Goal: Task Accomplishment & Management: Use online tool/utility

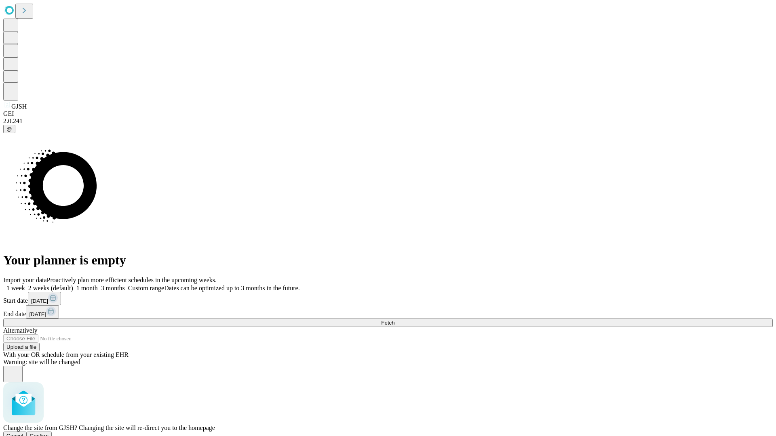
click at [49, 433] on span "Confirm" at bounding box center [39, 436] width 19 height 6
click at [73, 285] on label "2 weeks (default)" at bounding box center [49, 288] width 48 height 7
click at [394, 320] on span "Fetch" at bounding box center [387, 323] width 13 height 6
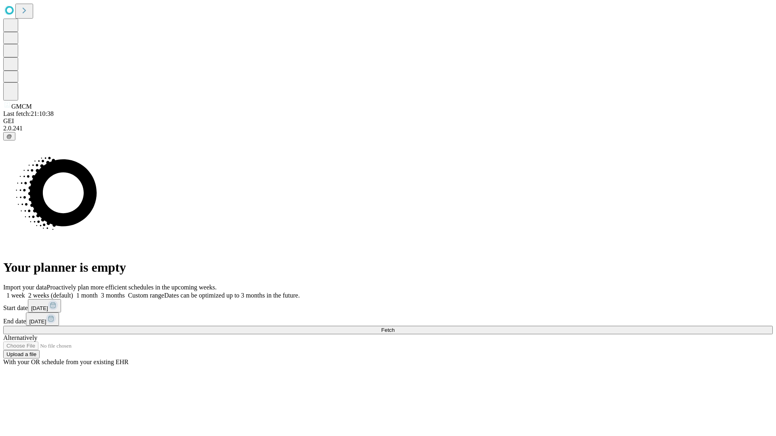
click at [73, 292] on label "2 weeks (default)" at bounding box center [49, 295] width 48 height 7
click at [394, 327] on span "Fetch" at bounding box center [387, 330] width 13 height 6
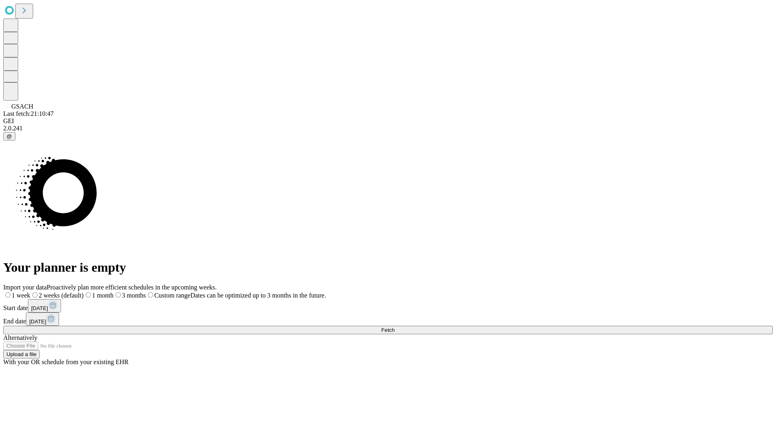
click at [84, 292] on label "2 weeks (default)" at bounding box center [56, 295] width 53 height 7
click at [394, 327] on span "Fetch" at bounding box center [387, 330] width 13 height 6
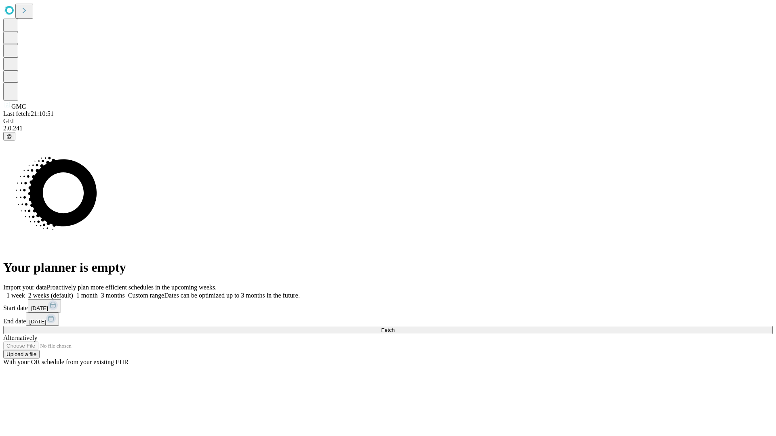
click at [73, 292] on label "2 weeks (default)" at bounding box center [49, 295] width 48 height 7
click at [394, 327] on span "Fetch" at bounding box center [387, 330] width 13 height 6
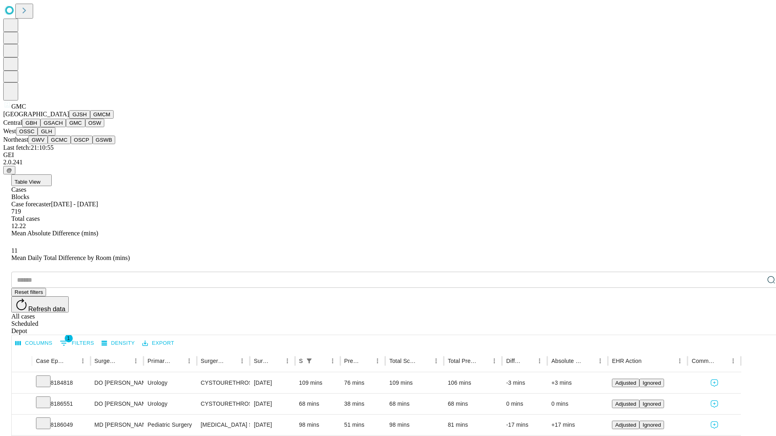
click at [85, 127] on button "OSW" at bounding box center [94, 123] width 19 height 8
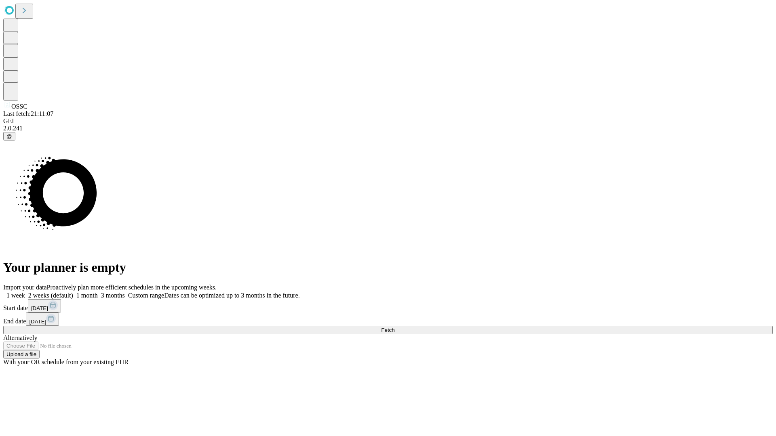
click at [73, 292] on label "2 weeks (default)" at bounding box center [49, 295] width 48 height 7
click at [394, 327] on span "Fetch" at bounding box center [387, 330] width 13 height 6
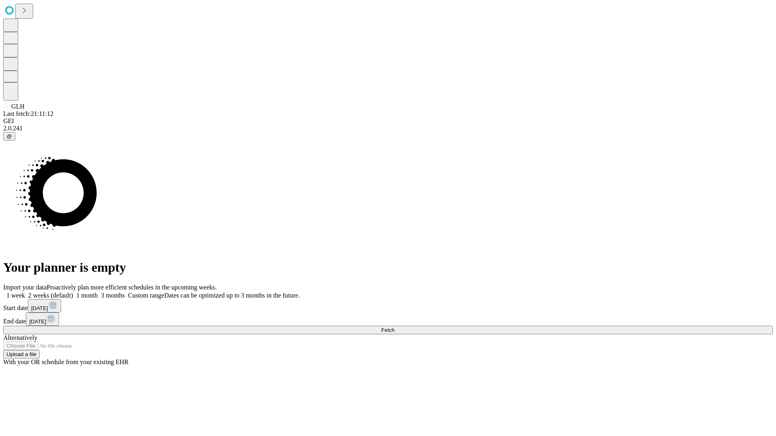
click at [73, 292] on label "2 weeks (default)" at bounding box center [49, 295] width 48 height 7
click at [394, 327] on span "Fetch" at bounding box center [387, 330] width 13 height 6
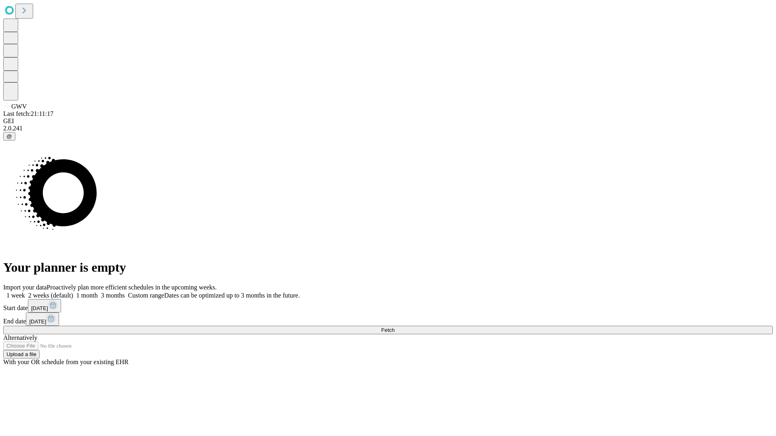
click at [73, 292] on label "2 weeks (default)" at bounding box center [49, 295] width 48 height 7
click at [394, 327] on span "Fetch" at bounding box center [387, 330] width 13 height 6
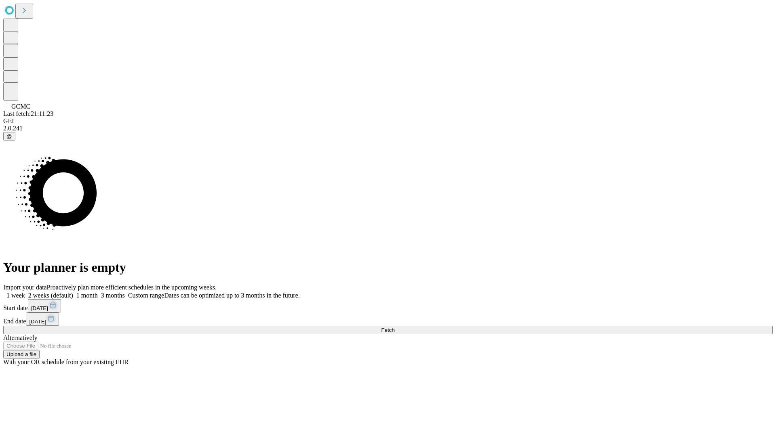
click at [73, 292] on label "2 weeks (default)" at bounding box center [49, 295] width 48 height 7
click at [394, 327] on span "Fetch" at bounding box center [387, 330] width 13 height 6
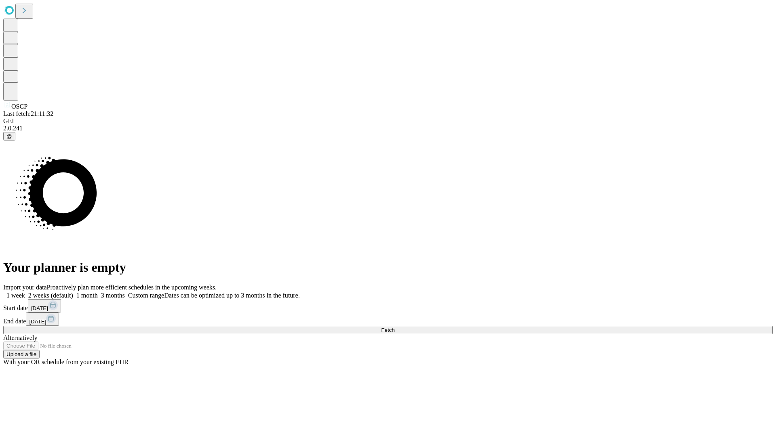
click at [73, 292] on label "2 weeks (default)" at bounding box center [49, 295] width 48 height 7
click at [394, 327] on span "Fetch" at bounding box center [387, 330] width 13 height 6
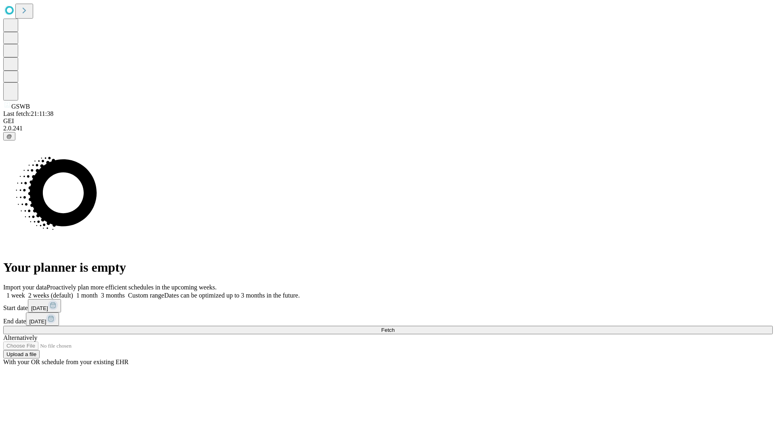
click at [73, 292] on label "2 weeks (default)" at bounding box center [49, 295] width 48 height 7
click at [394, 327] on span "Fetch" at bounding box center [387, 330] width 13 height 6
